Goal: Use online tool/utility: Use online tool/utility

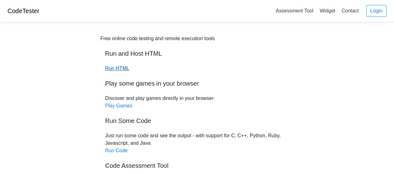
click at [119, 68] on link "Run HTML" at bounding box center [117, 68] width 24 height 5
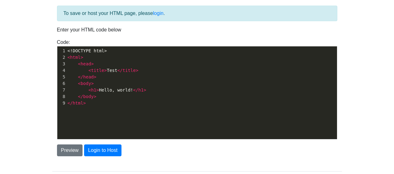
scroll to position [31, 0]
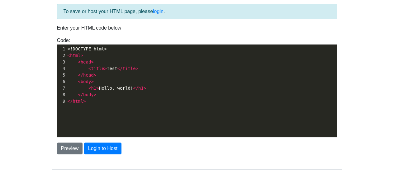
click at [105, 89] on span "< h1 > Hello, world! </ h1 >" at bounding box center [107, 88] width 79 height 5
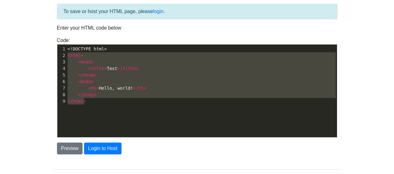
type textarea "<!DOCTYPE html> <html> <head> <title>Test</title> </head> <body> <h1>Hello, wor…"
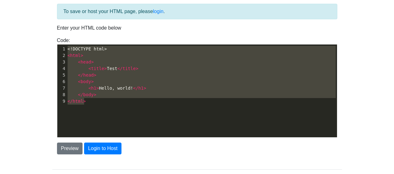
drag, startPoint x: 104, startPoint y: 102, endPoint x: 53, endPoint y: 46, distance: 75.5
click at [53, 46] on div "Code: <!DOCTYPE html> <html> <head> <title>Test</title> </head> <body> <h1>Hell…" at bounding box center [197, 87] width 290 height 101
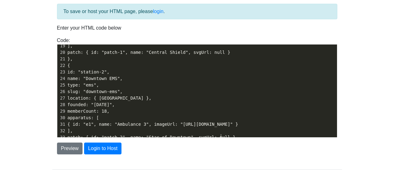
scroll to position [65, 0]
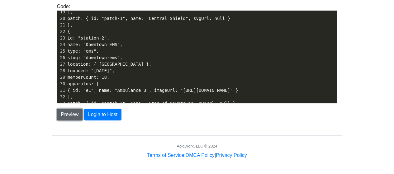
click at [66, 115] on button "Preview" at bounding box center [70, 115] width 26 height 12
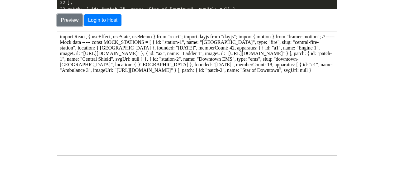
scroll to position [157, 0]
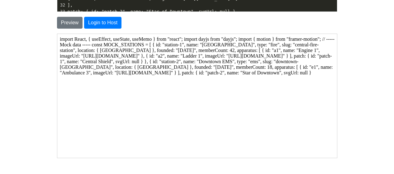
drag, startPoint x: 151, startPoint y: 117, endPoint x: 127, endPoint y: 112, distance: 24.4
click at [127, 112] on body "import React, { useEffect, useState, useMemo } from "react"; import dayjs from …" at bounding box center [196, 95] width 275 height 119
click at [121, 95] on body "import React, { useEffect, useState, useMemo } from "react"; import dayjs from …" at bounding box center [196, 95] width 275 height 119
click at [113, 79] on body "import React, { useEffect, useState, useMemo } from "react"; import dayjs from …" at bounding box center [196, 95] width 275 height 119
drag, startPoint x: 113, startPoint y: 80, endPoint x: 99, endPoint y: 71, distance: 16.4
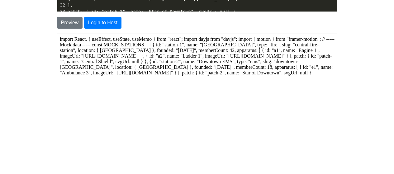
click at [99, 71] on body "import React, { useEffect, useState, useMemo } from "react"; import dayjs from …" at bounding box center [196, 95] width 275 height 119
click at [124, 84] on body "import React, { useEffect, useState, useMemo } from "react"; import dayjs from …" at bounding box center [196, 95] width 275 height 119
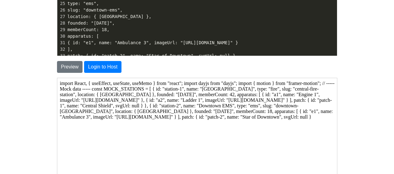
scroll to position [0, 0]
